Goal: Task Accomplishment & Management: Manage account settings

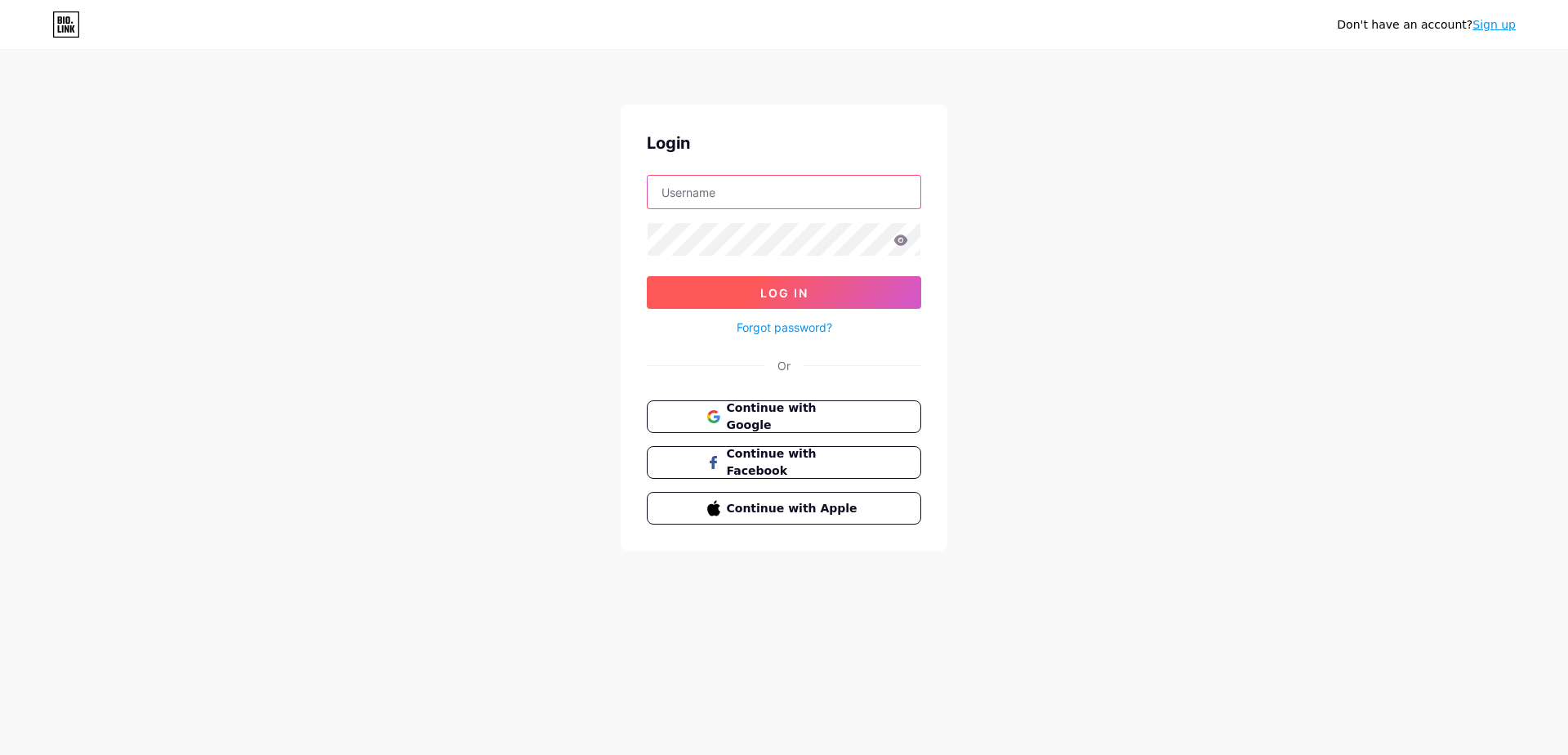
type input "vxlchkov"
click at [807, 286] on span "Log In" at bounding box center [784, 293] width 48 height 13
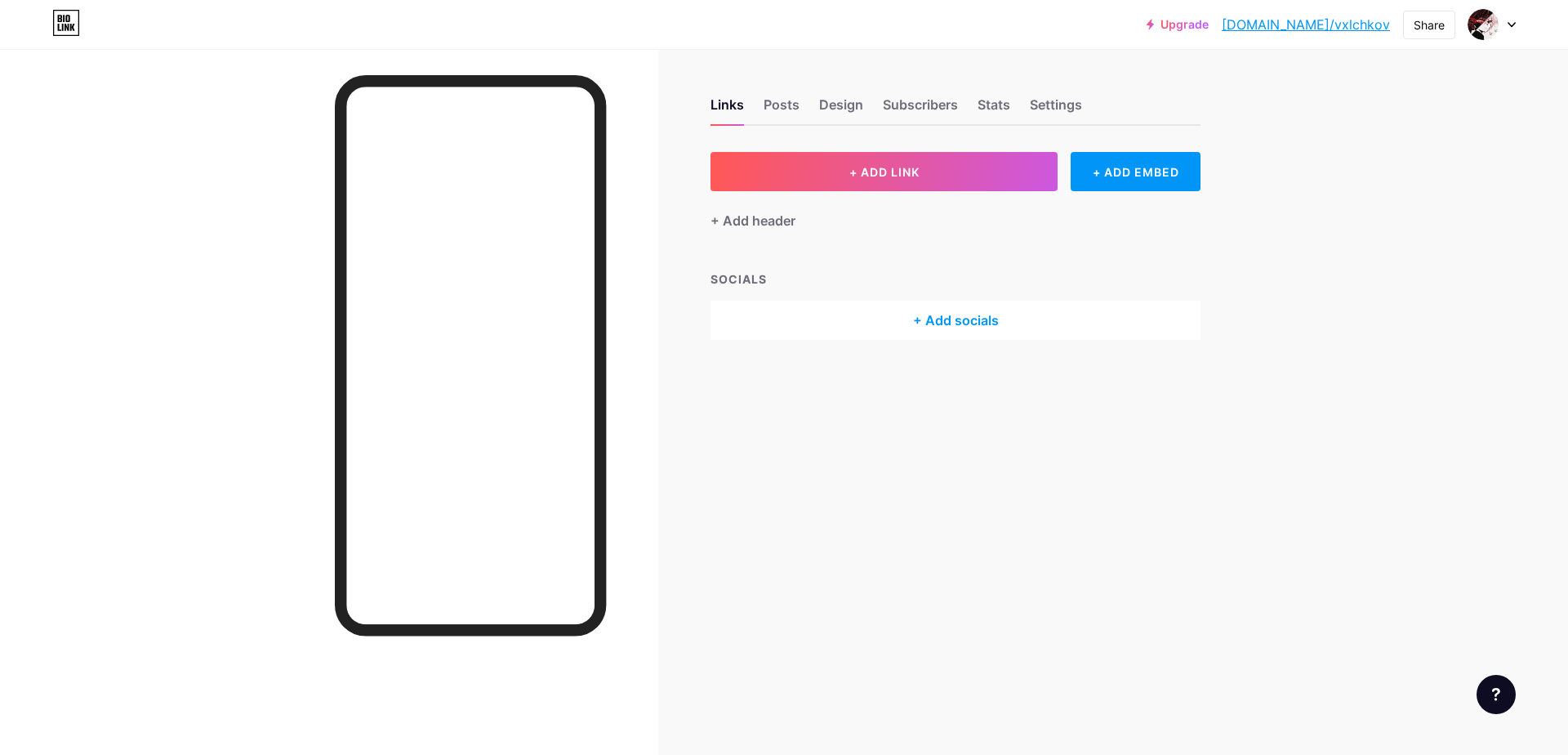
click at [838, 214] on div "+ Add header" at bounding box center [955, 211] width 490 height 40
click at [731, 277] on div "SOCIALS" at bounding box center [955, 279] width 490 height 17
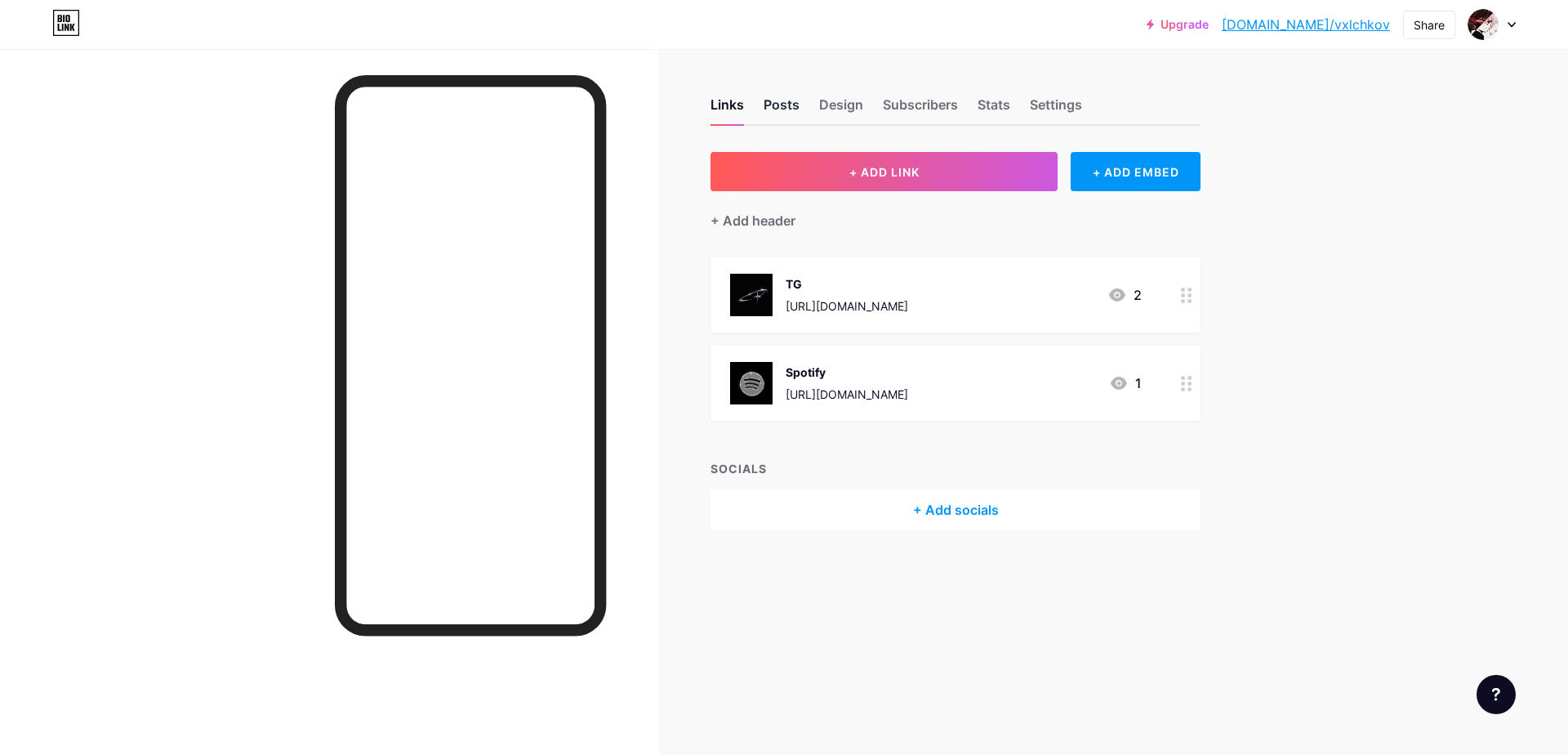
click at [790, 107] on div "Posts" at bounding box center [781, 109] width 36 height 30
click at [737, 105] on div "Links" at bounding box center [727, 109] width 34 height 30
click at [992, 294] on div "TG [URL][DOMAIN_NAME] 2" at bounding box center [936, 294] width 412 height 42
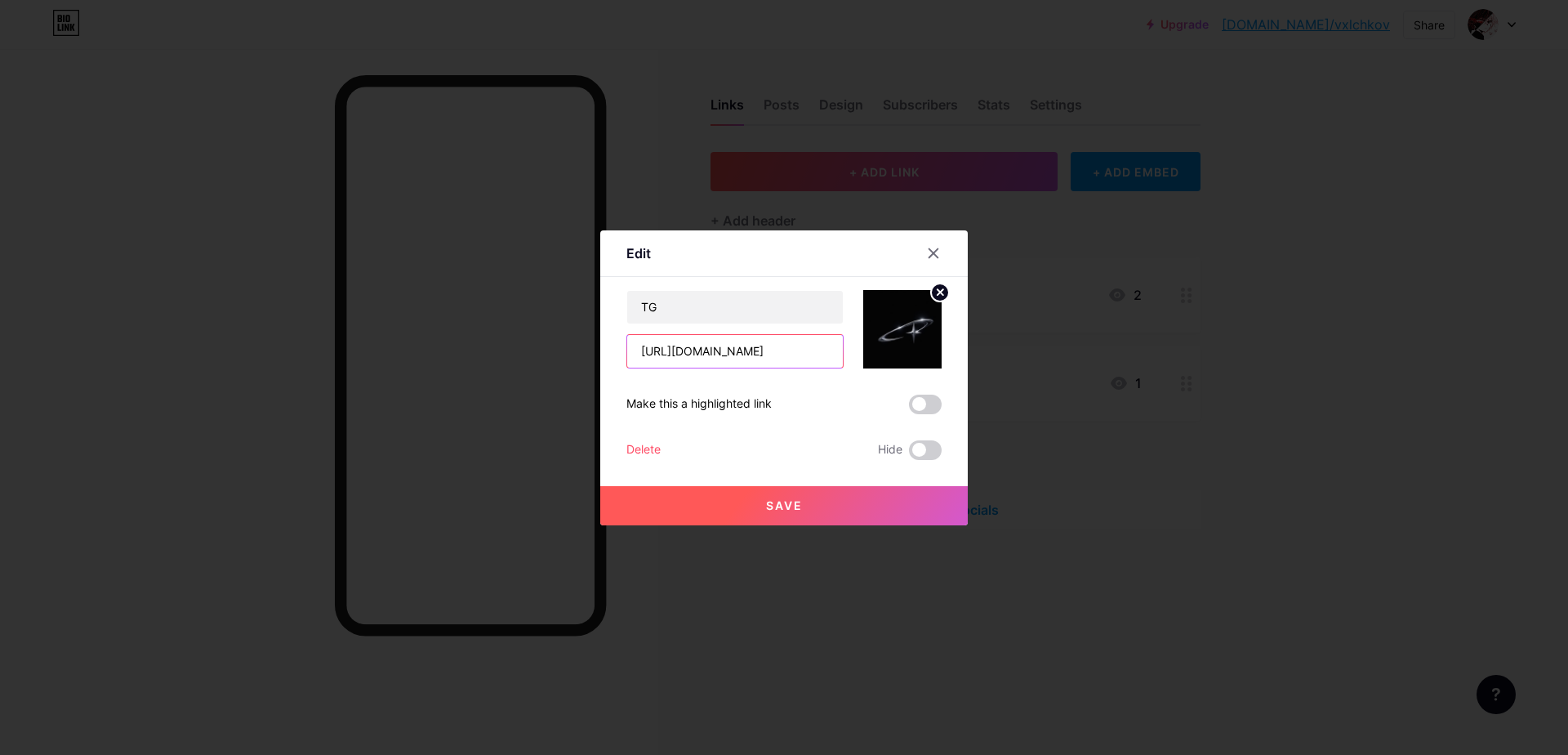
click at [746, 344] on input "[URL][DOMAIN_NAME]" at bounding box center [736, 351] width 216 height 33
paste input "darkprinceeIII"
type input "[URL][DOMAIN_NAME]"
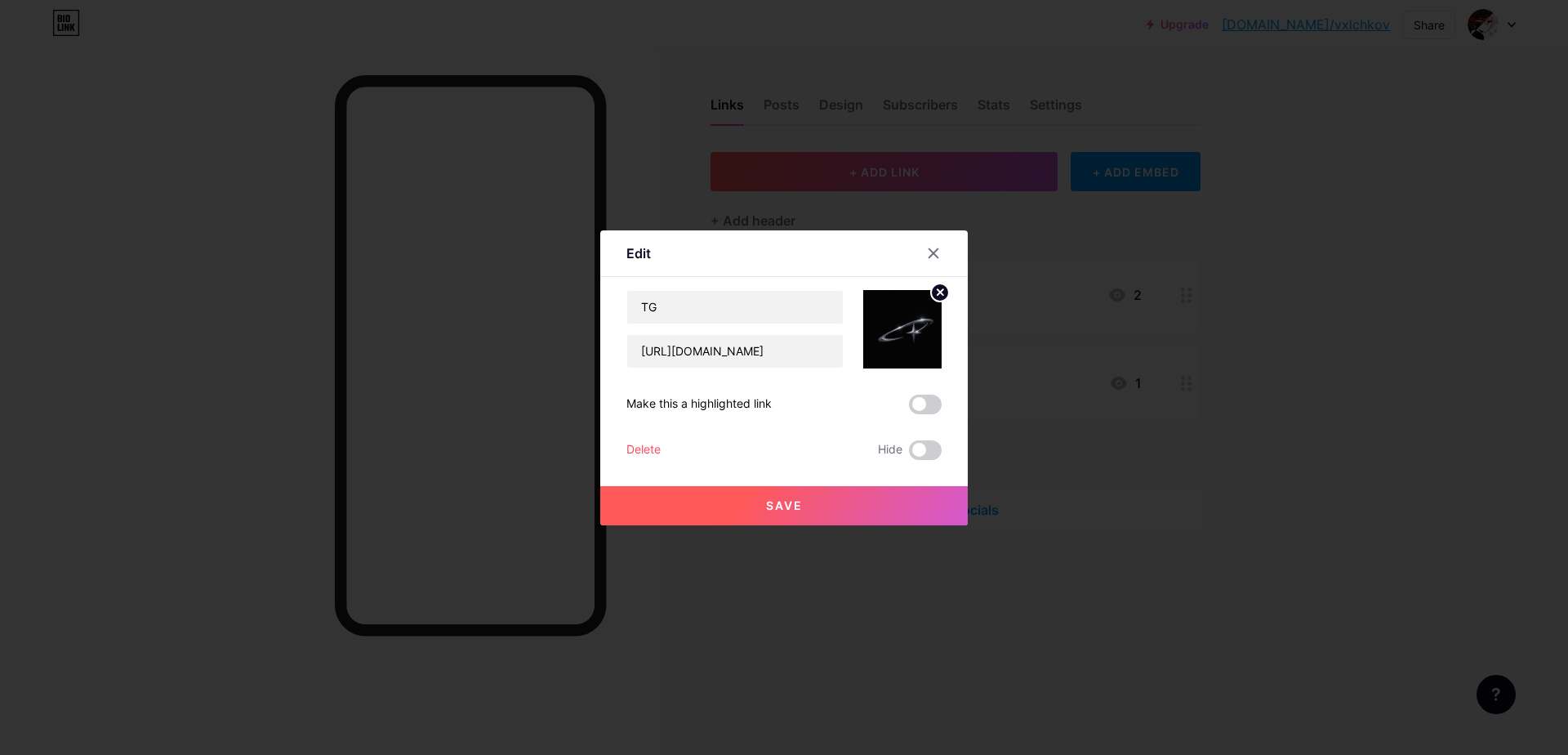
click at [845, 510] on button "Save" at bounding box center [784, 505] width 368 height 39
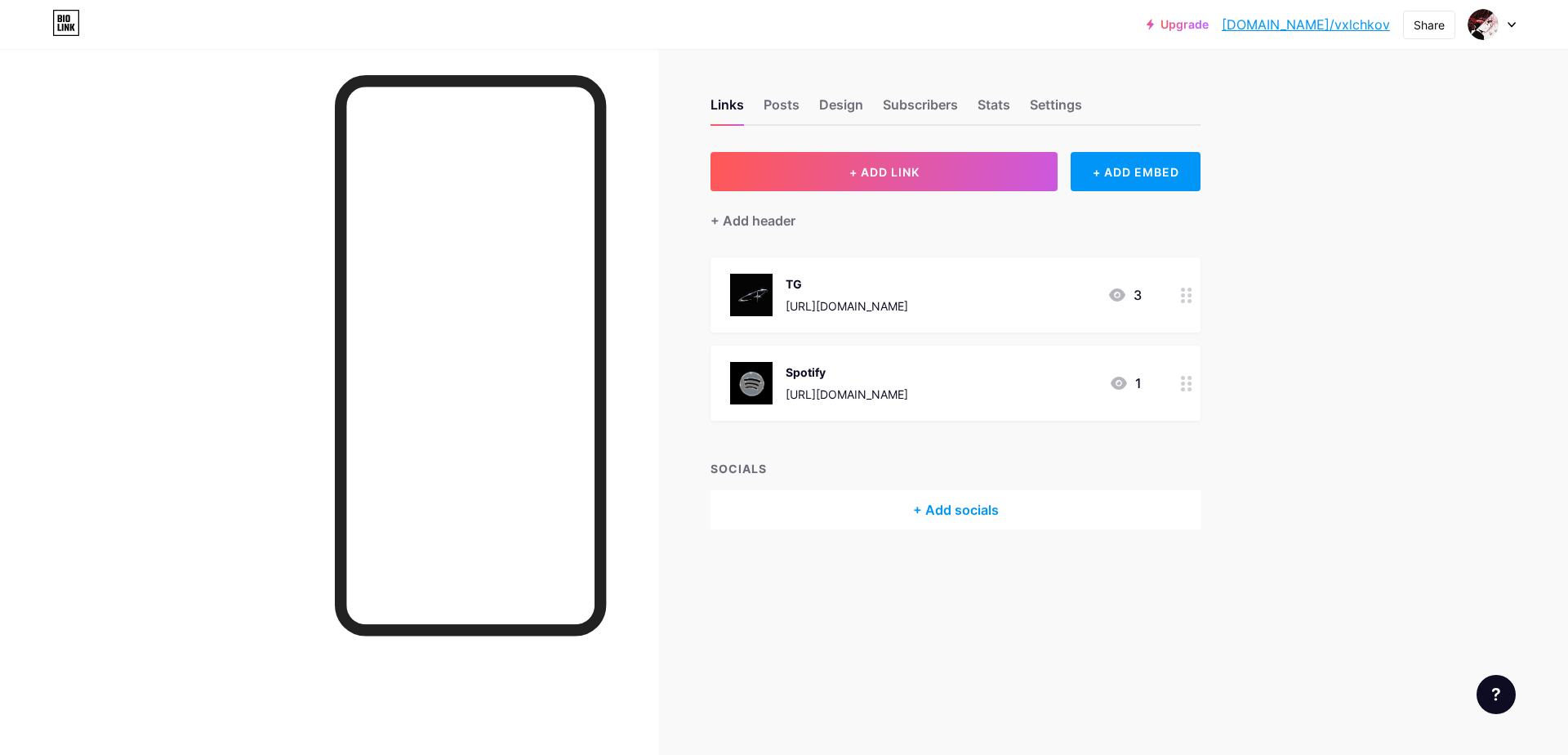
click at [649, 164] on div at bounding box center [329, 426] width 658 height 755
click at [780, 112] on div "Posts" at bounding box center [781, 109] width 36 height 30
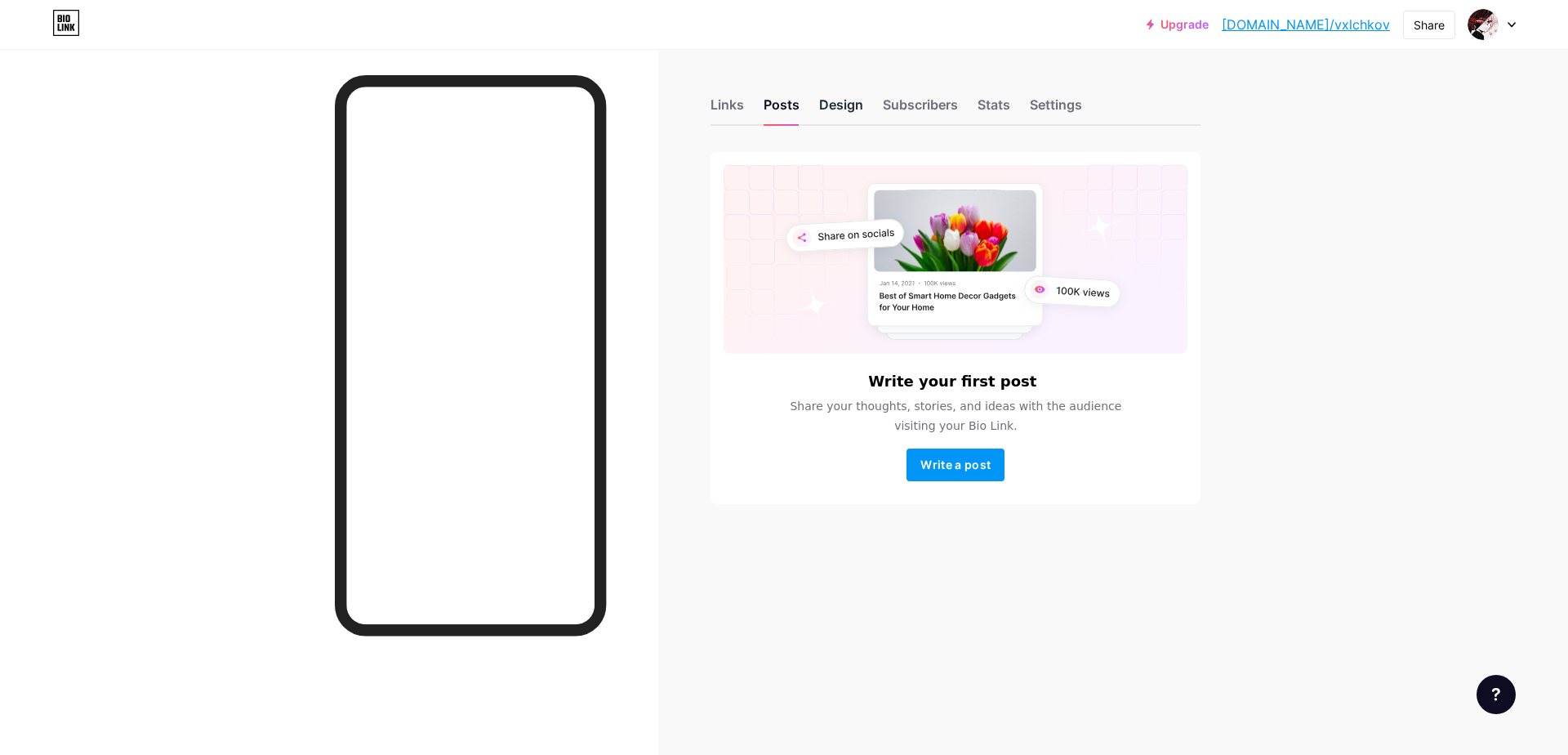
click at [821, 119] on div "Design" at bounding box center [841, 109] width 44 height 30
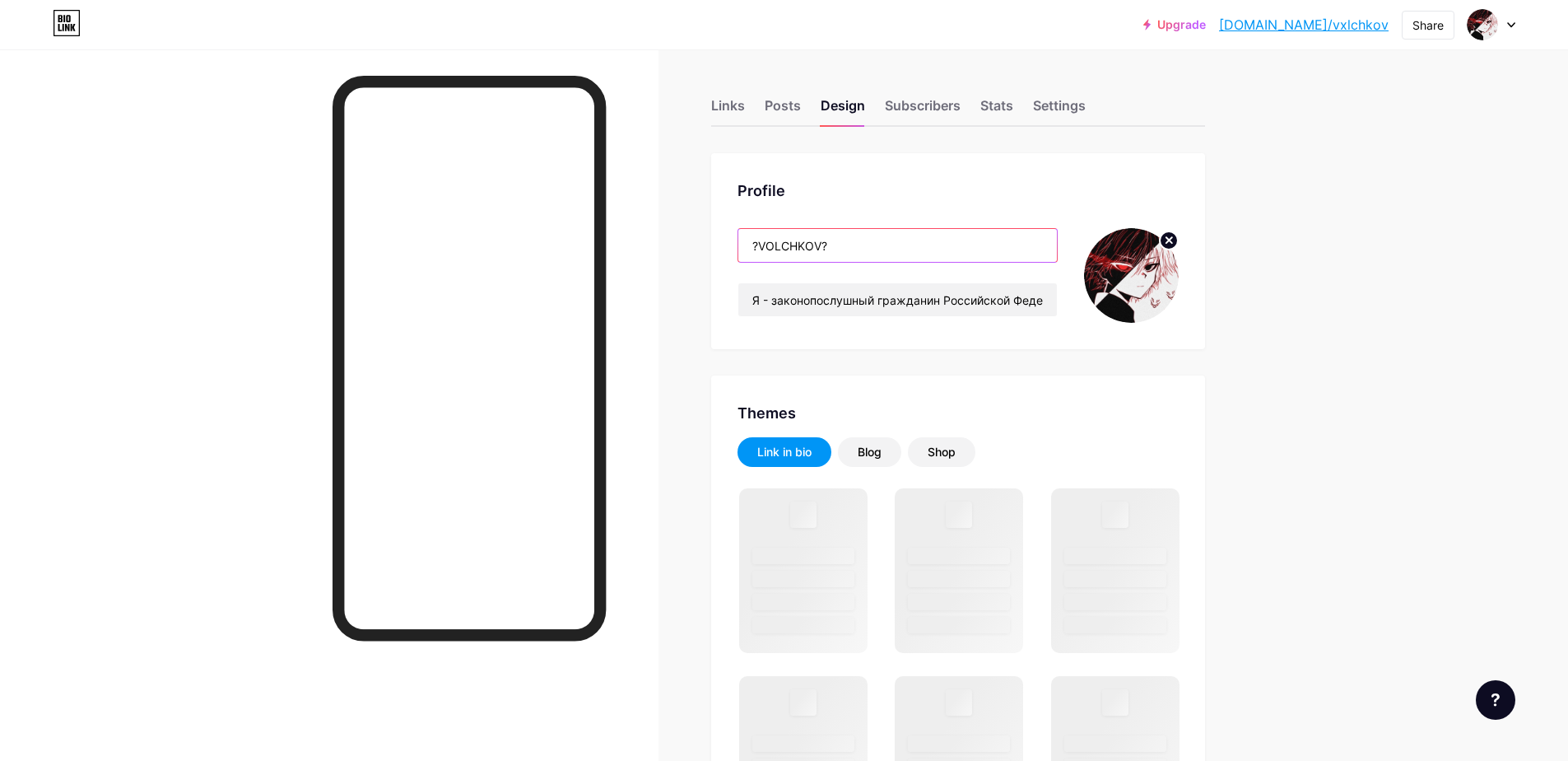
click at [852, 251] on input "?VOLCHKOV?" at bounding box center [897, 245] width 319 height 33
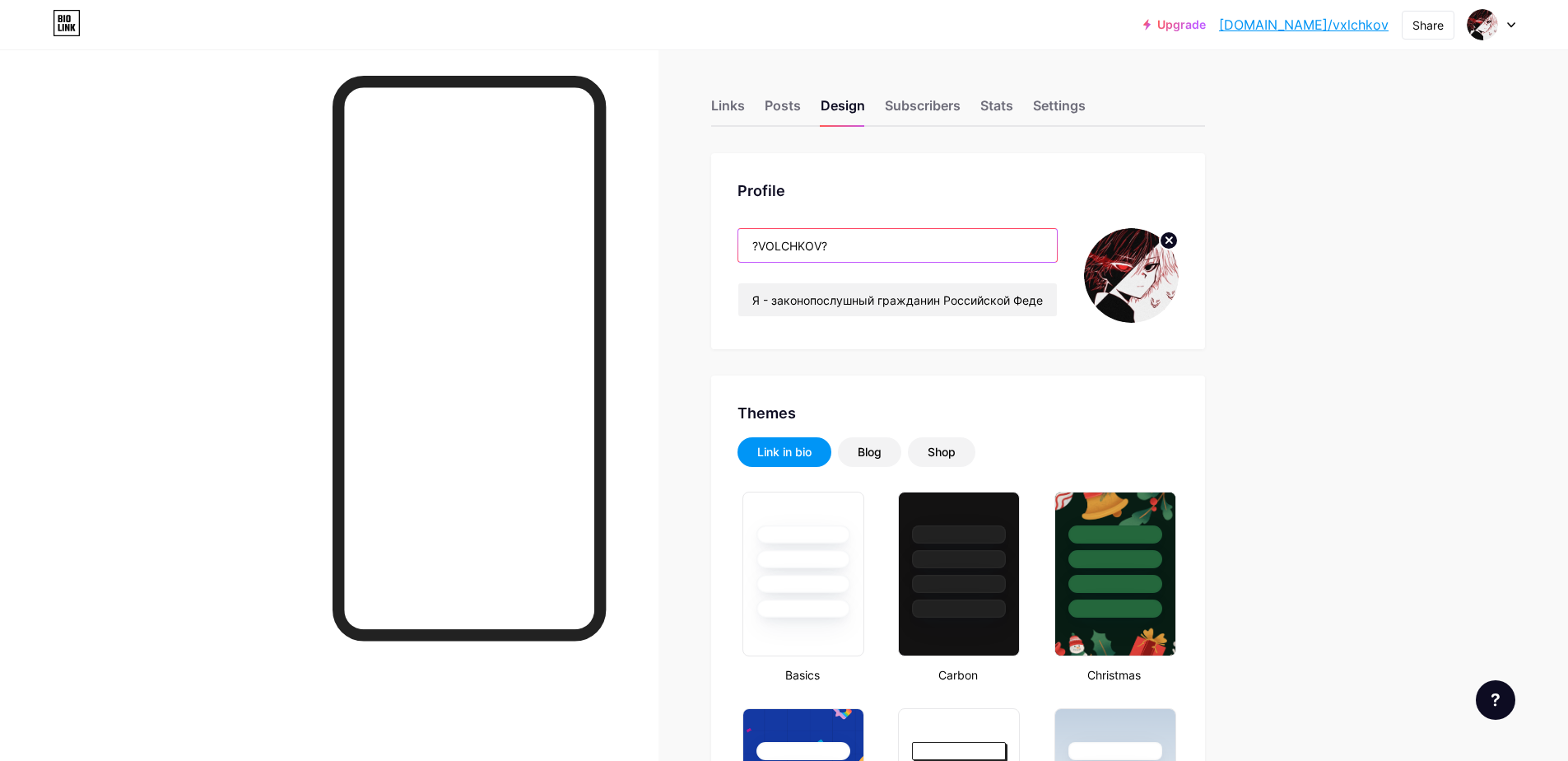
drag, startPoint x: 825, startPoint y: 242, endPoint x: 763, endPoint y: 247, distance: 62.2
click at [763, 247] on input "?VOLCHKOV?" at bounding box center [897, 245] width 319 height 33
type input "#000000"
type input "#ffffff"
paste input "darkprincee"
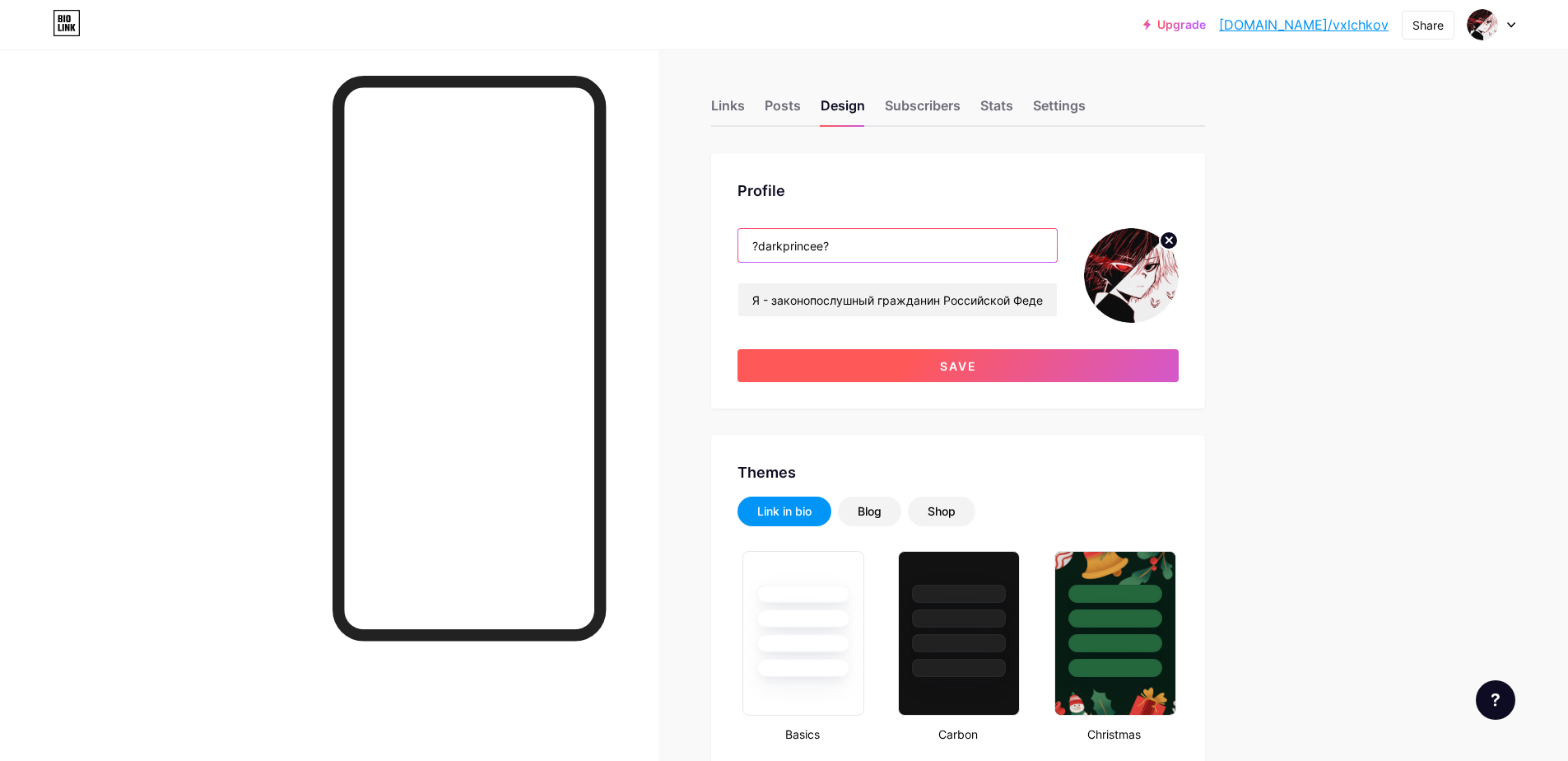
type input "?darkprincee?"
click at [837, 366] on button "Save" at bounding box center [958, 366] width 441 height 33
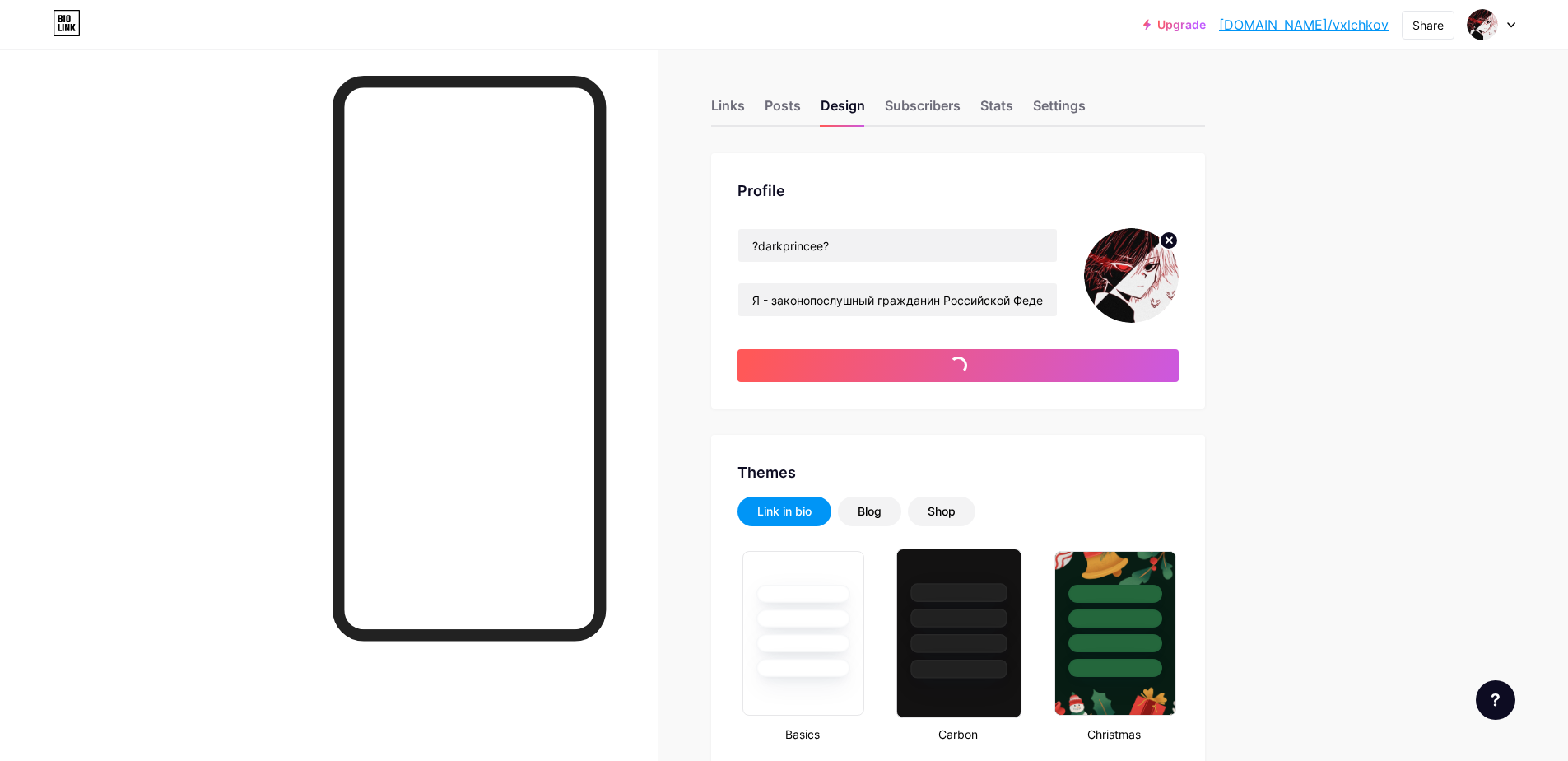
type input "#ffffff"
